Goal: Information Seeking & Learning: Find specific fact

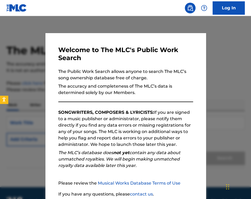
click at [222, 7] on link "Log In" at bounding box center [228, 7] width 32 height 13
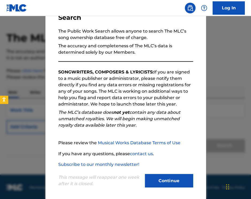
click at [159, 180] on button "Continue" at bounding box center [169, 180] width 48 height 13
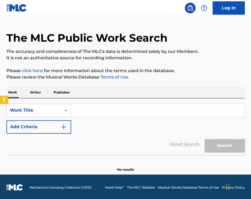
click at [114, 113] on input "Search Form" at bounding box center [157, 110] width 173 height 13
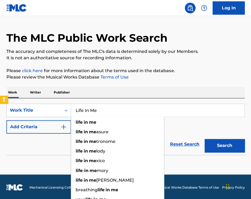
scroll to position [12, 0]
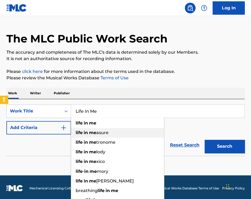
type input "Life In Me"
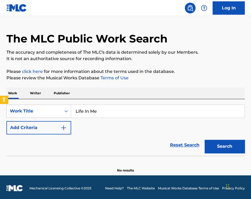
click at [47, 139] on div "Reset Search Search" at bounding box center [125, 144] width 238 height 21
click at [64, 121] on button "Add Criteria" at bounding box center [38, 127] width 65 height 13
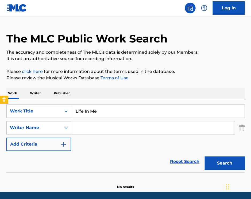
click at [110, 125] on input "Search Form" at bounding box center [152, 127] width 163 height 13
click at [70, 126] on div "Search Form" at bounding box center [66, 128] width 10 height 10
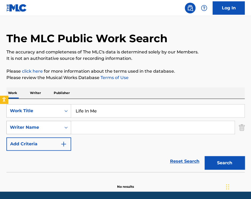
scroll to position [12, 0]
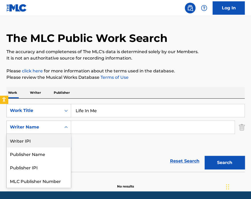
click at [94, 128] on input "Search Form" at bounding box center [152, 127] width 163 height 13
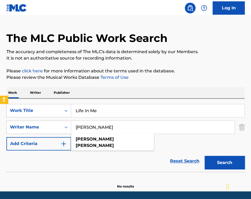
type input "[PERSON_NAME]"
click at [224, 161] on button "Search" at bounding box center [224, 162] width 40 height 13
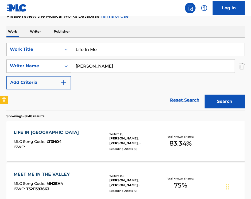
scroll to position [156, 0]
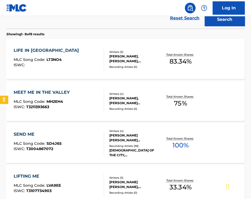
click at [32, 52] on div "LIFE IN ME MLC Song Code : LT3NO4 ISWC :" at bounding box center [48, 59] width 68 height 24
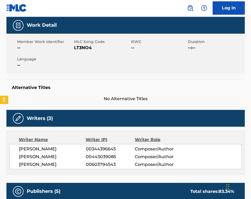
scroll to position [124, 0]
